Goal: Task Accomplishment & Management: Manage account settings

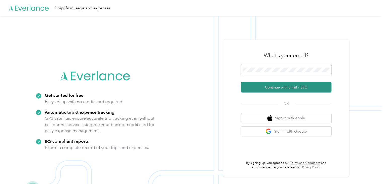
click at [283, 88] on button "Continue with Email / SSO" at bounding box center [286, 87] width 91 height 11
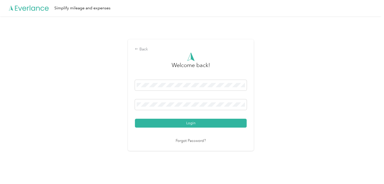
click at [303, 123] on div "Back Welcome back! Login Forgot Password?" at bounding box center [190, 96] width 381 height 161
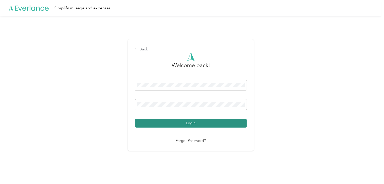
click at [235, 122] on button "Login" at bounding box center [191, 122] width 112 height 9
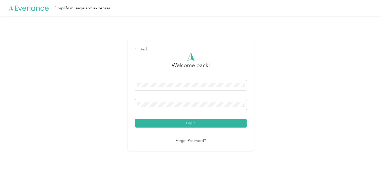
click at [320, 38] on div "Back Welcome back! Login Forgot Password?" at bounding box center [190, 96] width 381 height 161
